Goal: Information Seeking & Learning: Learn about a topic

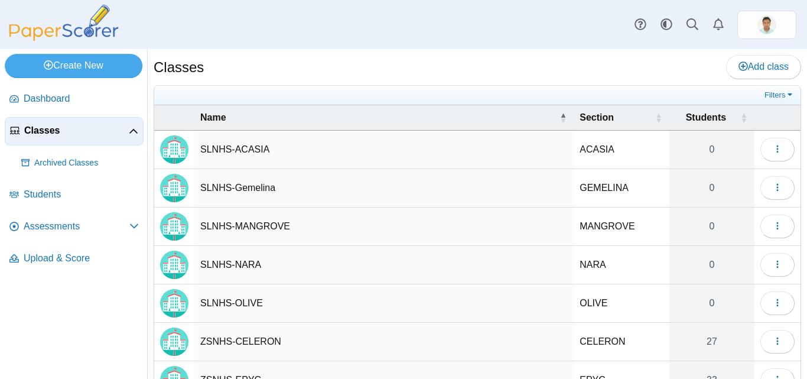
scroll to position [163, 0]
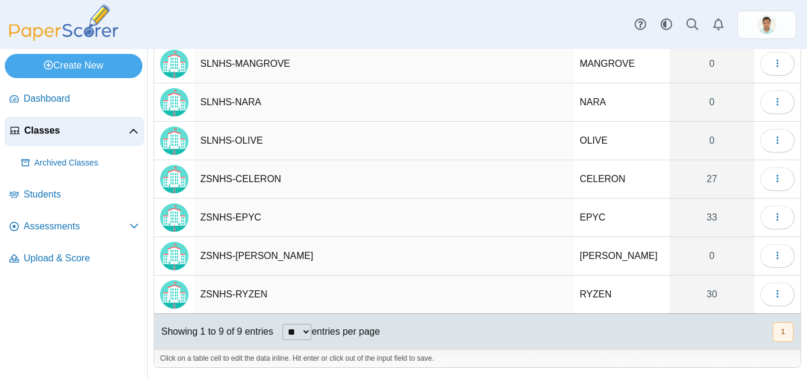
click at [259, 173] on td "ZSNHS-CELERON" at bounding box center [383, 179] width 379 height 38
click at [706, 187] on link "27" at bounding box center [712, 179] width 85 height 38
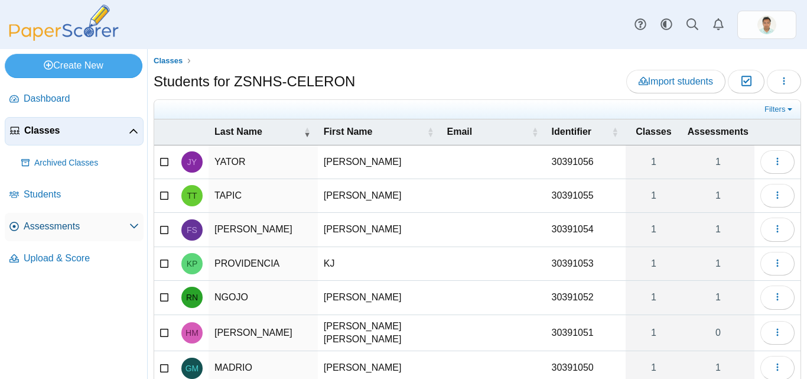
click at [61, 231] on span "Assessments" at bounding box center [77, 226] width 106 height 13
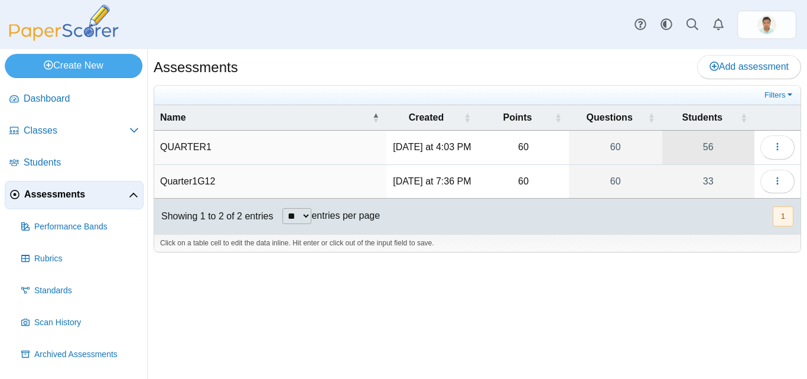
click at [712, 148] on link "56" at bounding box center [709, 147] width 92 height 33
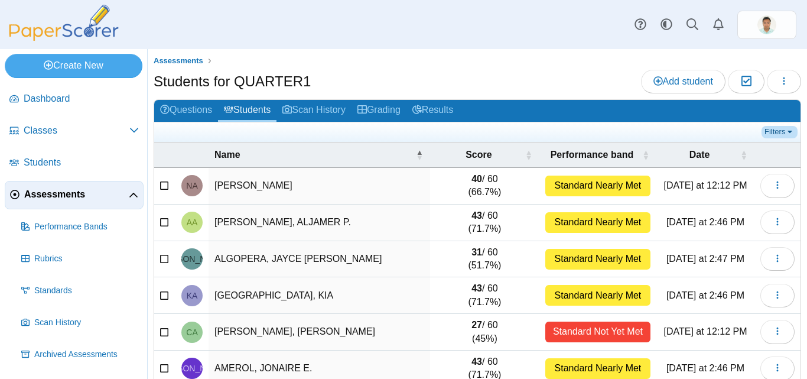
click at [772, 132] on link "Filters" at bounding box center [780, 132] width 36 height 12
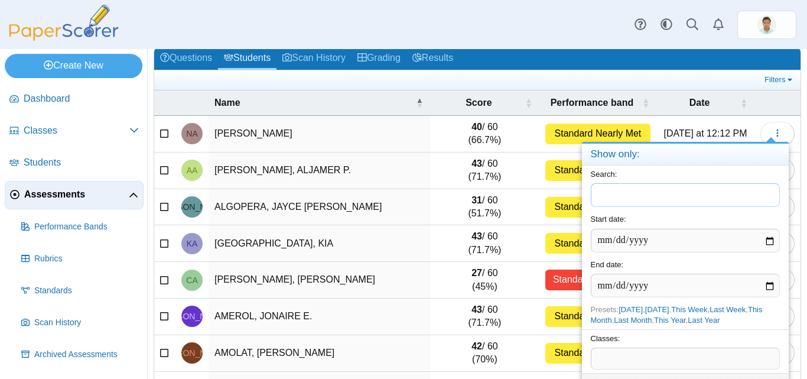
scroll to position [59, 0]
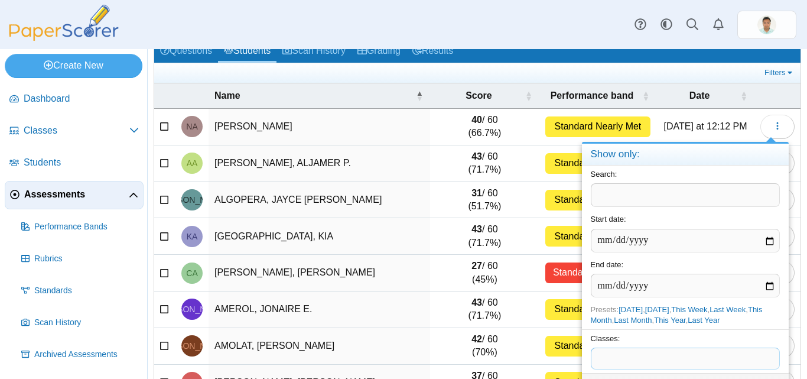
click at [619, 363] on span at bounding box center [686, 358] width 188 height 20
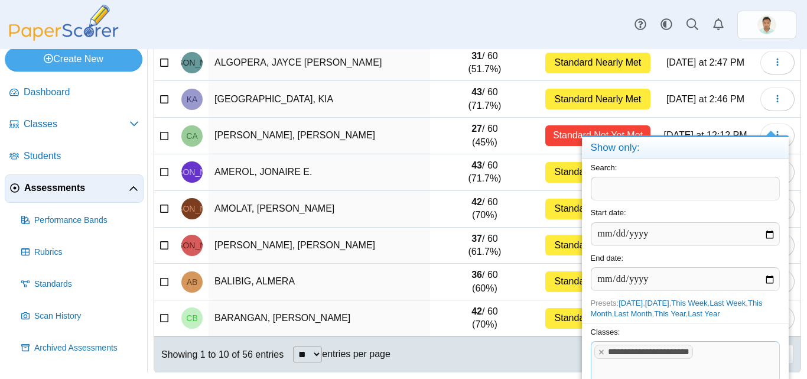
scroll to position [202, 0]
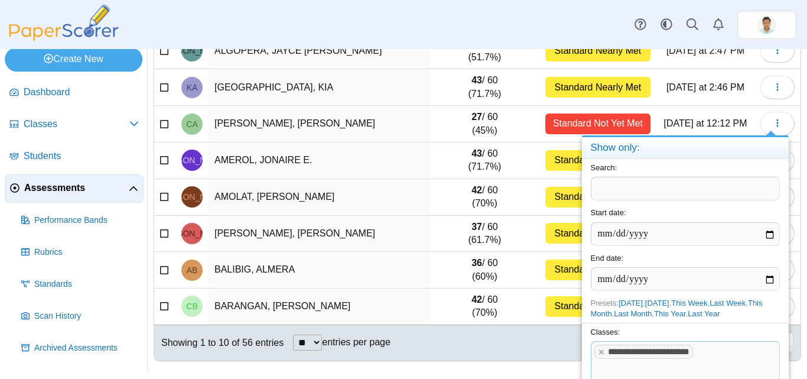
click at [679, 151] on h4 "Show only:" at bounding box center [685, 148] width 207 height 22
click at [761, 124] on button "button" at bounding box center [778, 124] width 34 height 24
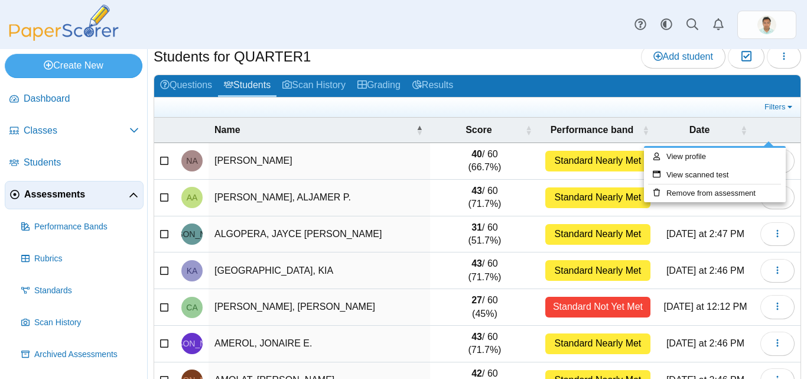
scroll to position [0, 0]
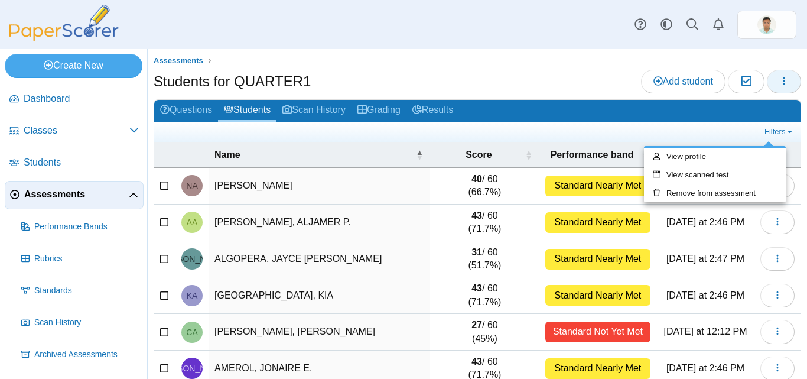
click at [783, 80] on button "button" at bounding box center [784, 82] width 34 height 24
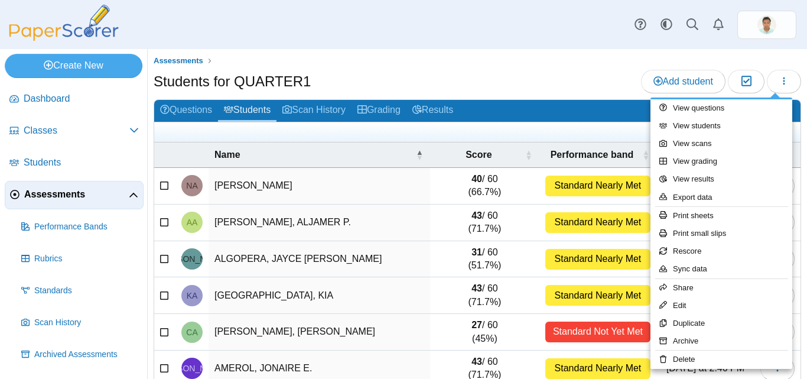
click at [544, 85] on div "Students for QUARTER1 Add student Moderation 0" at bounding box center [478, 83] width 648 height 27
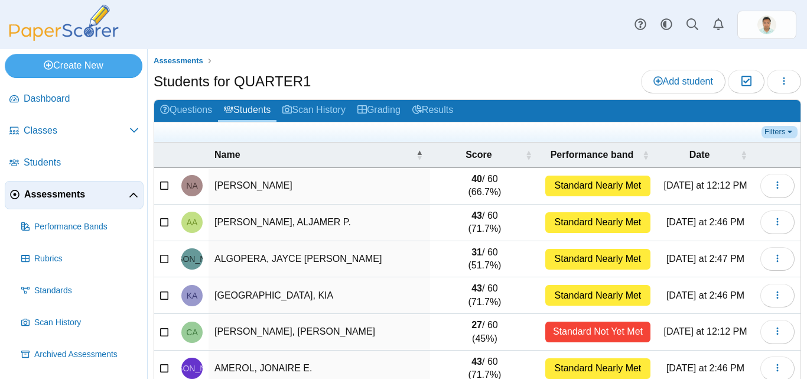
click at [779, 133] on link "Filters" at bounding box center [780, 132] width 36 height 12
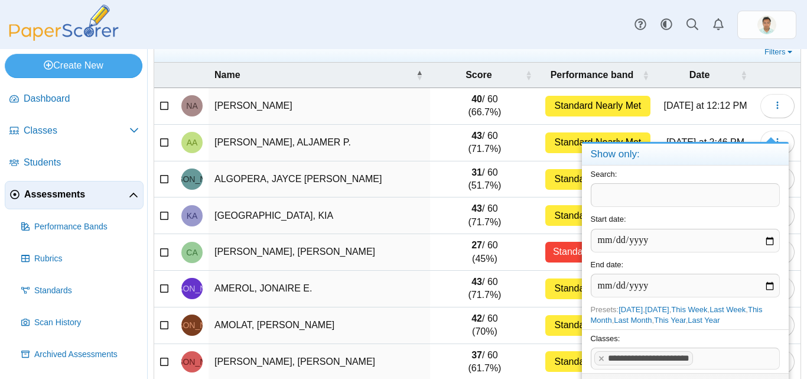
scroll to position [59, 0]
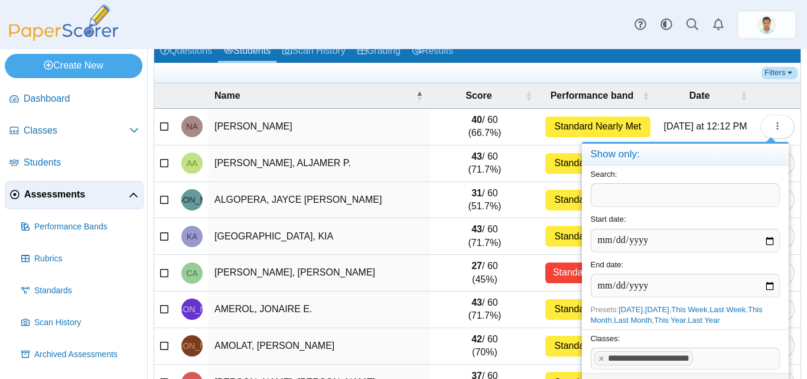
click at [785, 73] on link "Filters" at bounding box center [780, 73] width 36 height 12
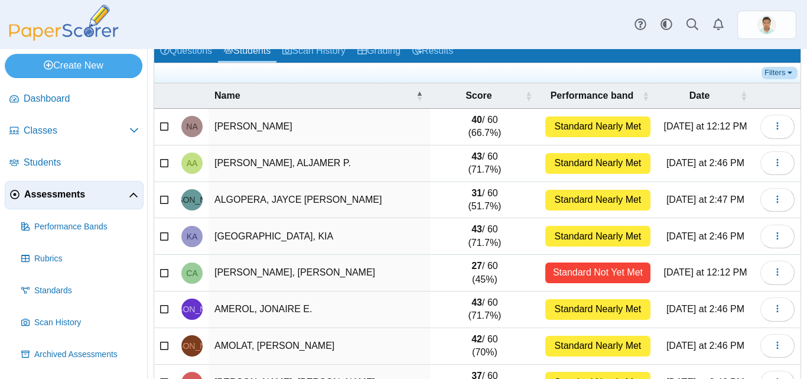
click at [785, 73] on link "Filters" at bounding box center [780, 73] width 36 height 12
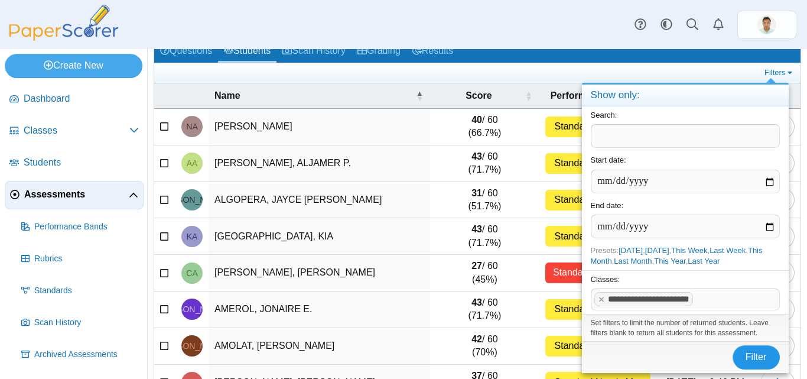
click at [764, 369] on button "Filter" at bounding box center [756, 357] width 47 height 24
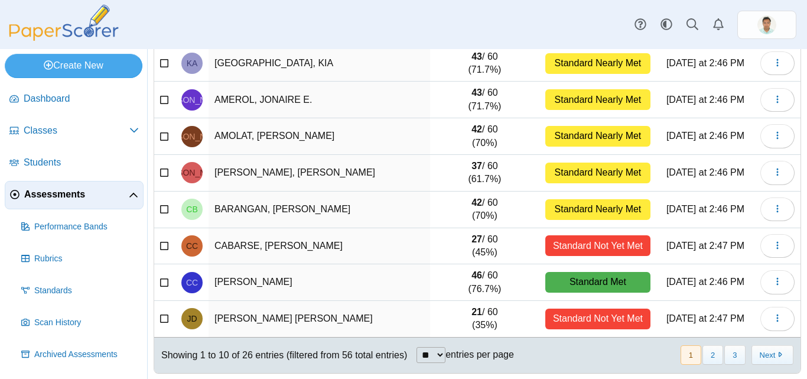
scroll to position [202, 0]
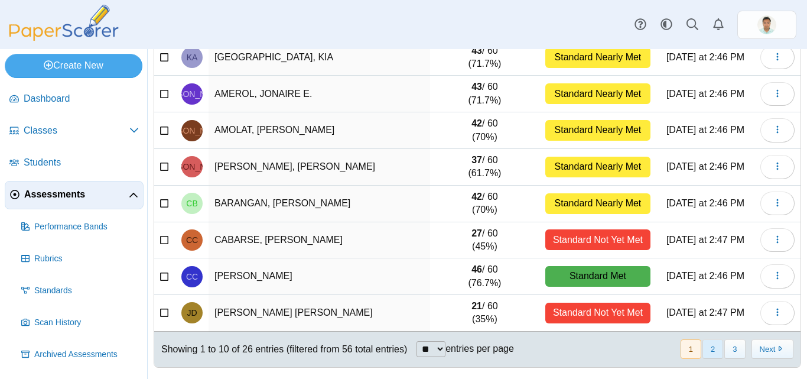
click at [703, 345] on button "2" at bounding box center [713, 349] width 21 height 20
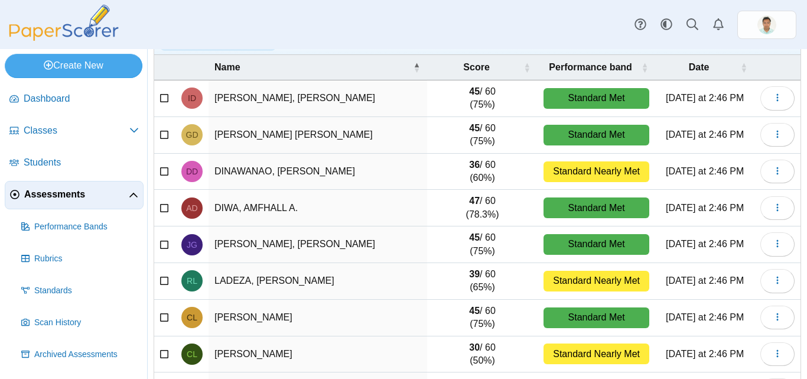
scroll to position [83, 0]
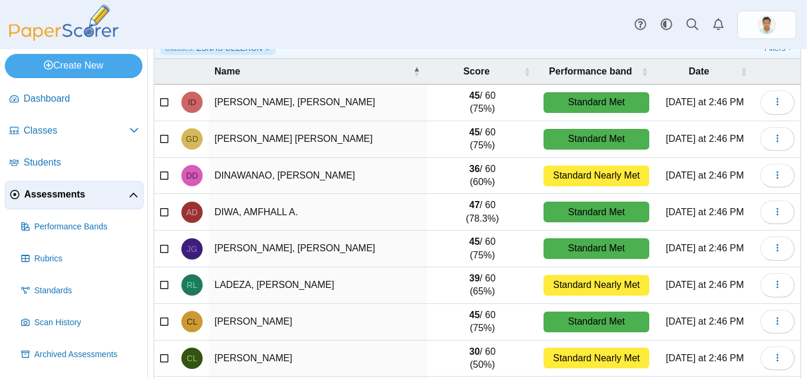
click at [3, 0] on link "Performance bands" at bounding box center [74, 9] width 142 height 18
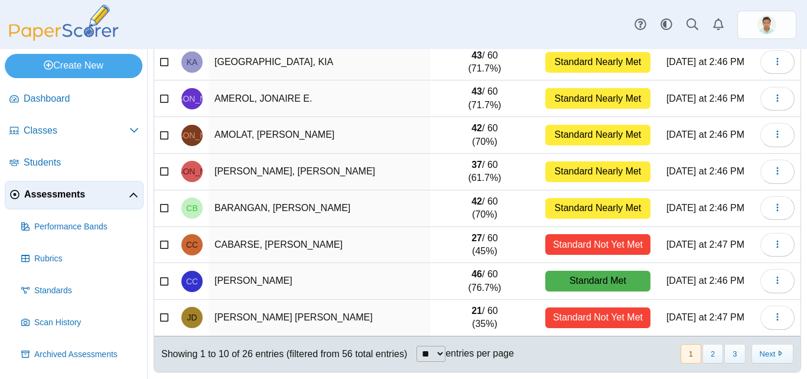
scroll to position [202, 0]
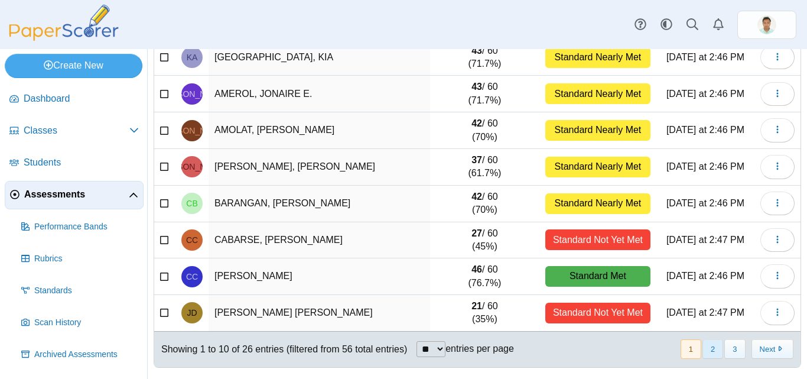
click at [703, 352] on button "2" at bounding box center [713, 349] width 21 height 20
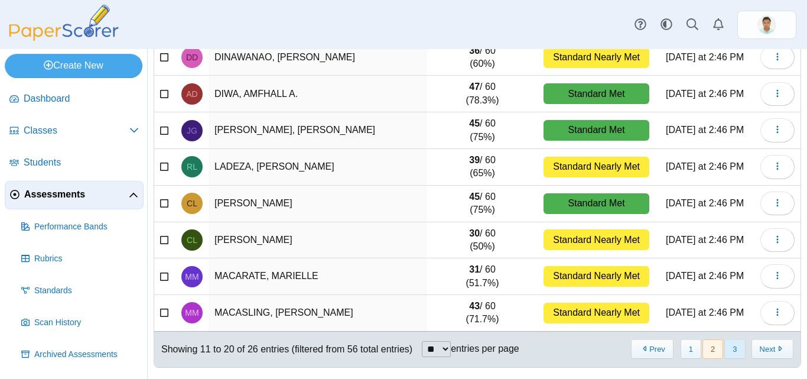
click at [731, 349] on button "3" at bounding box center [735, 349] width 21 height 20
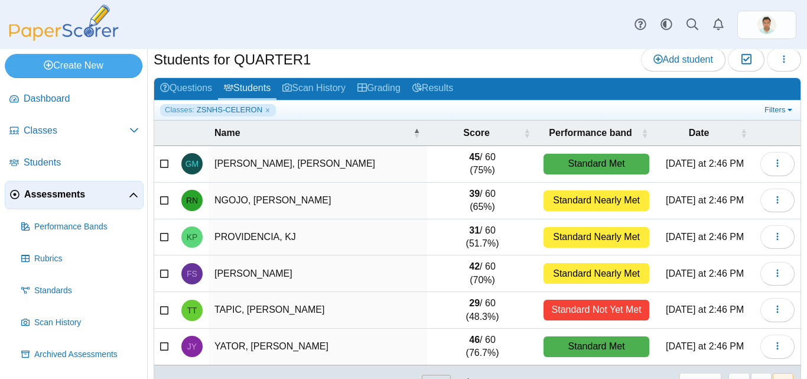
scroll to position [56, 0]
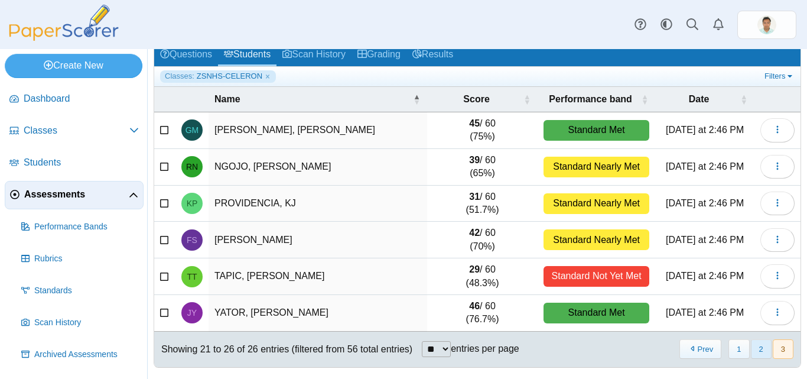
click at [756, 348] on button "2" at bounding box center [761, 349] width 21 height 20
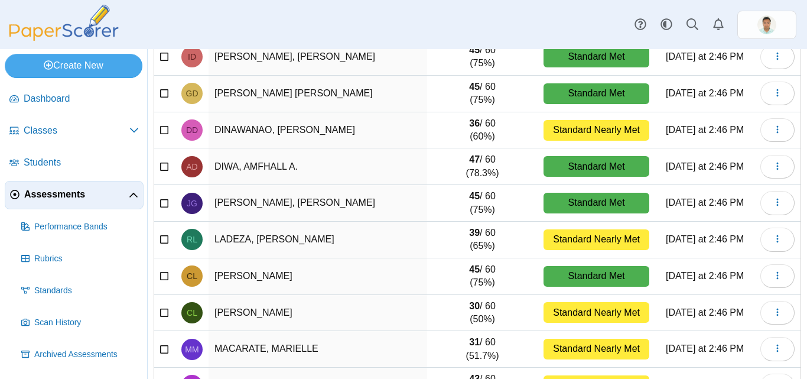
scroll to position [202, 0]
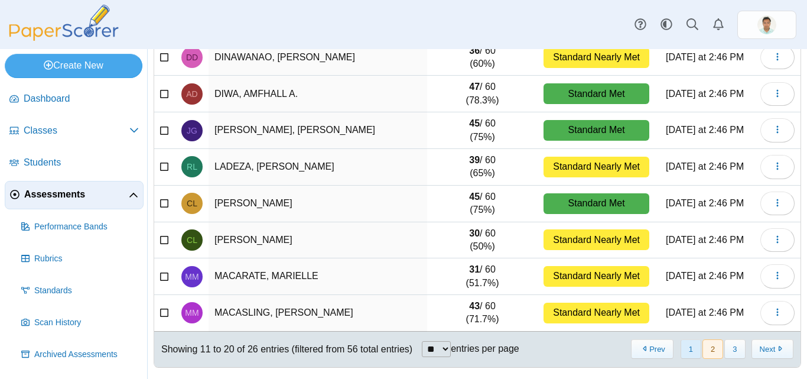
click at [685, 345] on button "1" at bounding box center [691, 349] width 21 height 20
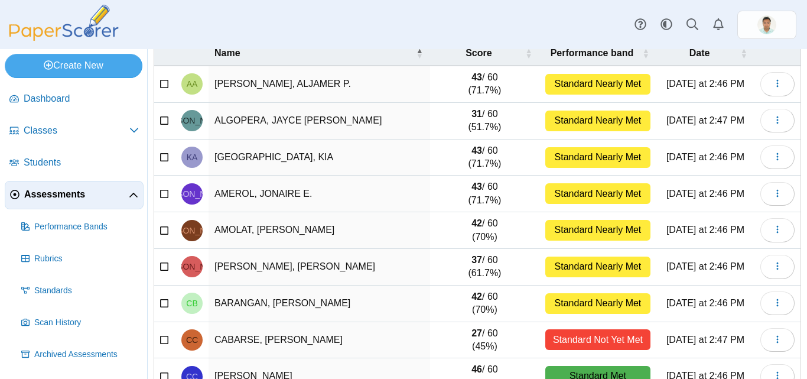
scroll to position [83, 0]
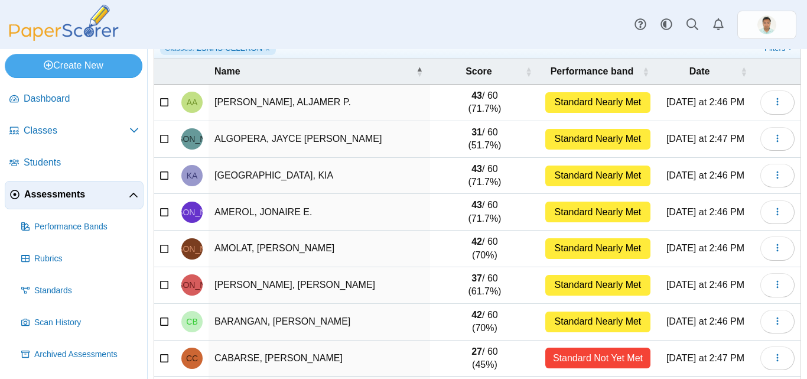
click at [377, 260] on td "AMOLAT, JAMES RAINNER S." at bounding box center [320, 249] width 222 height 37
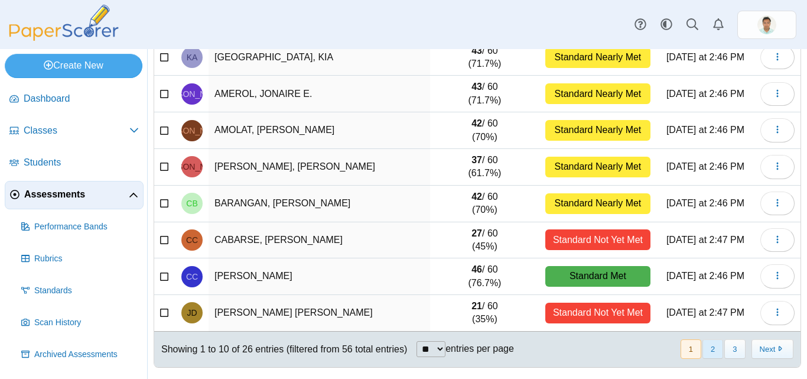
click at [709, 351] on button "2" at bounding box center [713, 349] width 21 height 20
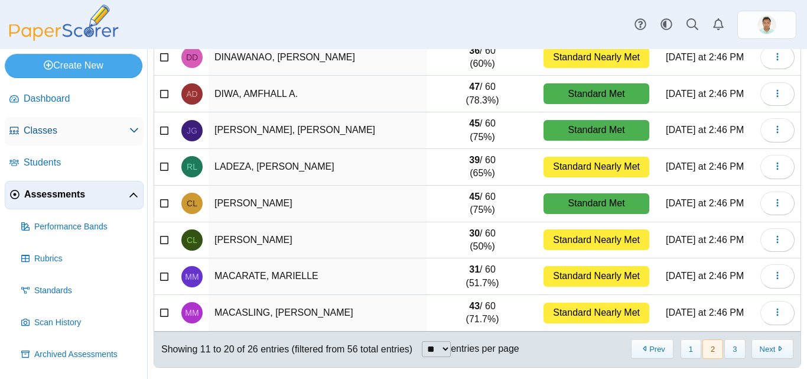
click at [49, 134] on span "Classes" at bounding box center [77, 130] width 106 height 13
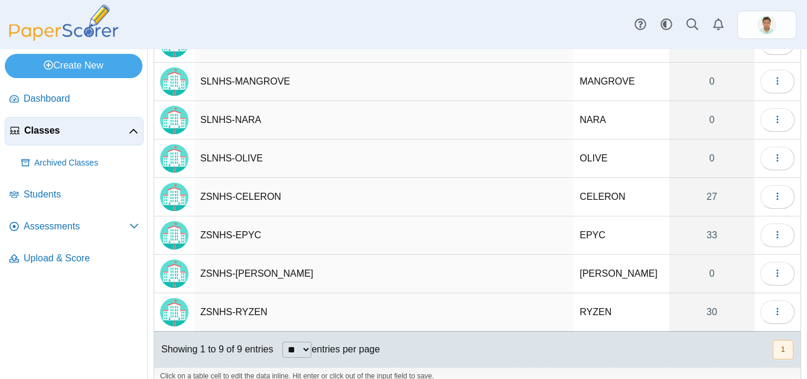
scroll to position [163, 0]
